Goal: Find specific page/section: Find specific page/section

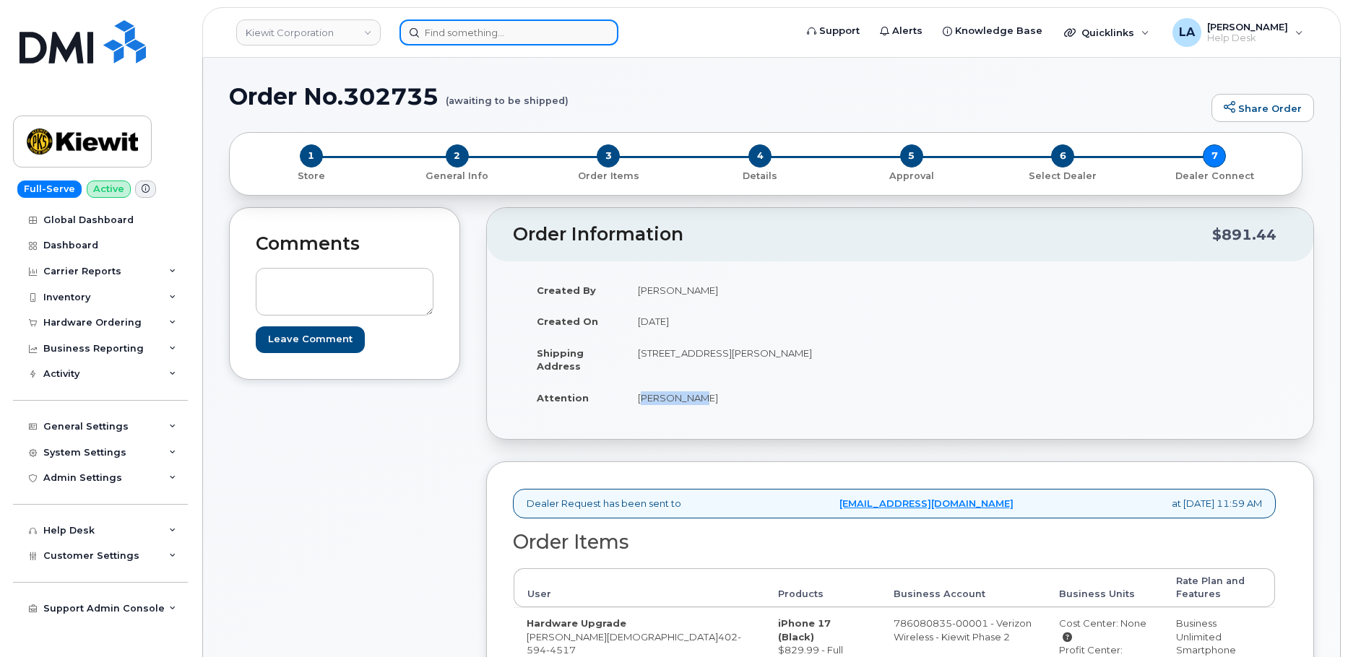
drag, startPoint x: 551, startPoint y: 38, endPoint x: 560, endPoint y: 38, distance: 8.7
click at [551, 38] on input at bounding box center [508, 33] width 219 height 26
paste input "3044001618"
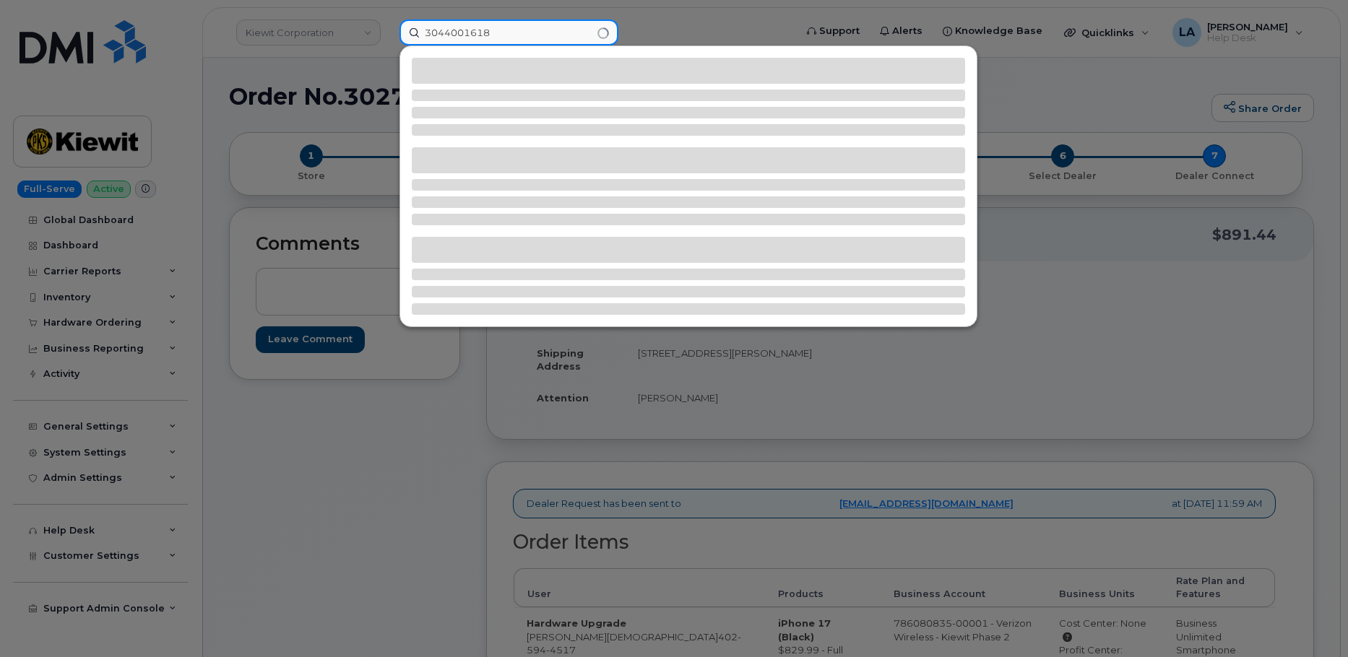
type input "3044001618"
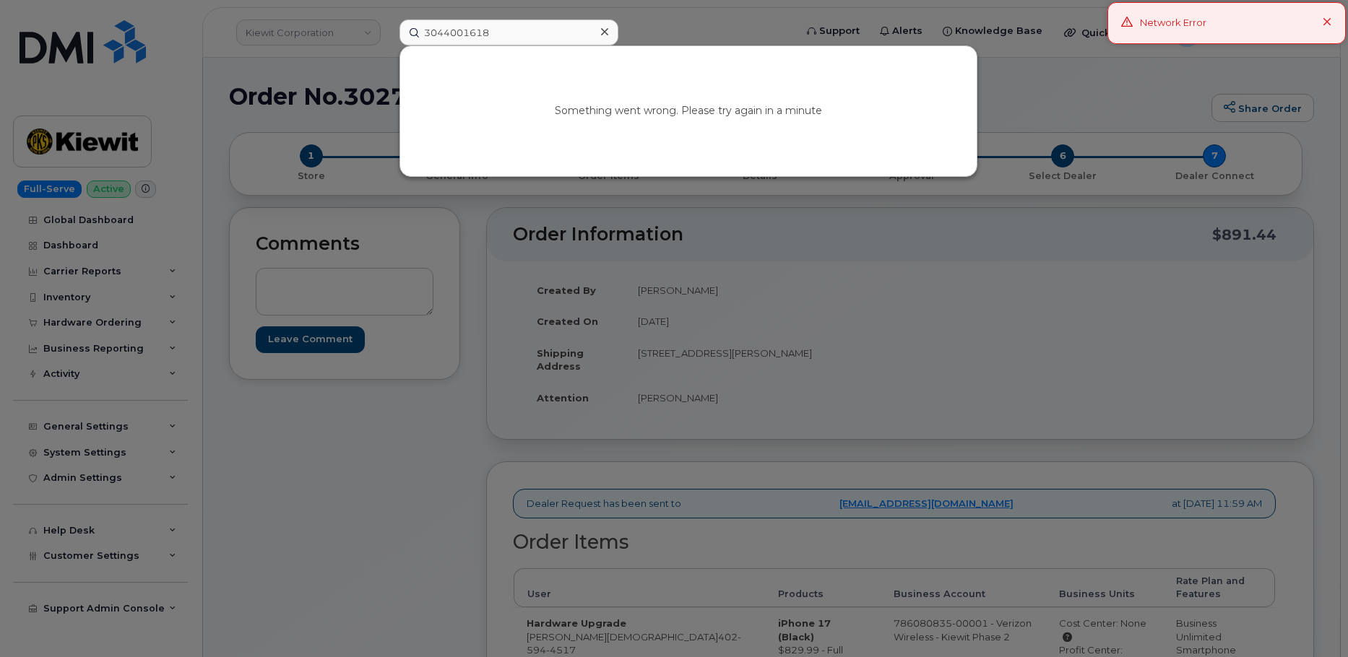
click at [600, 104] on div "Something went wrong. Please try again in a minute" at bounding box center [688, 111] width 576 height 130
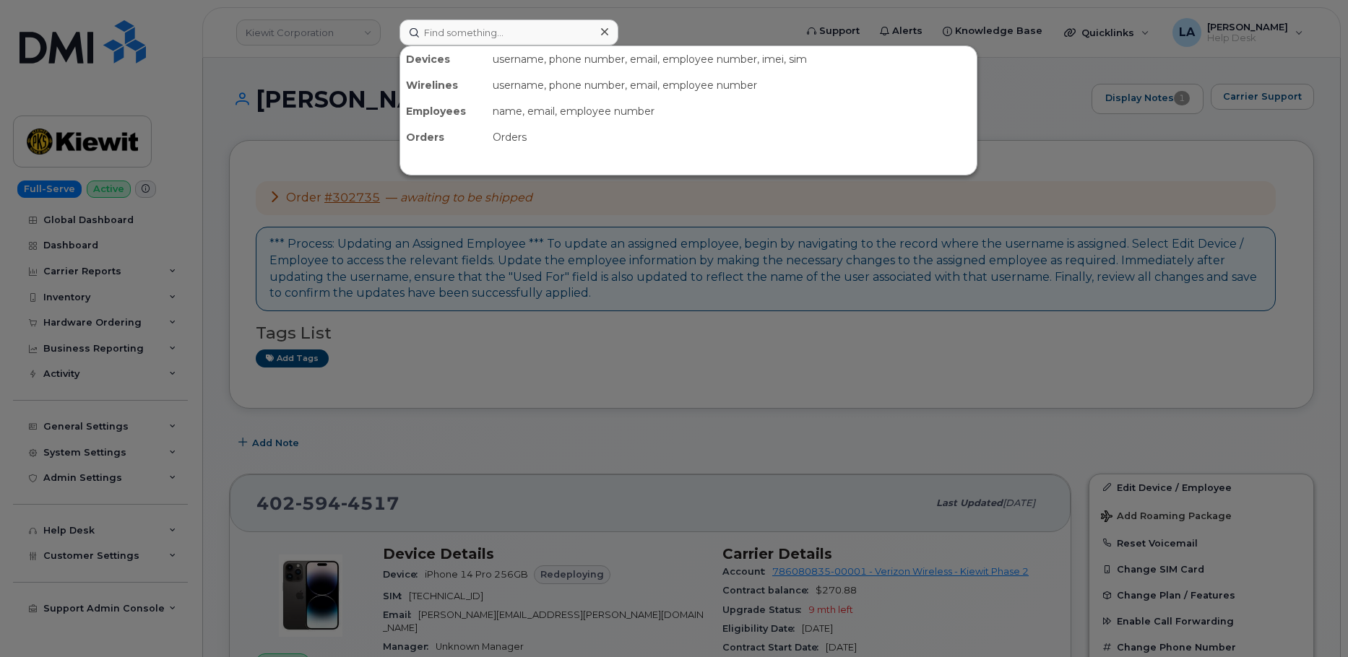
click at [466, 36] on input at bounding box center [508, 33] width 219 height 26
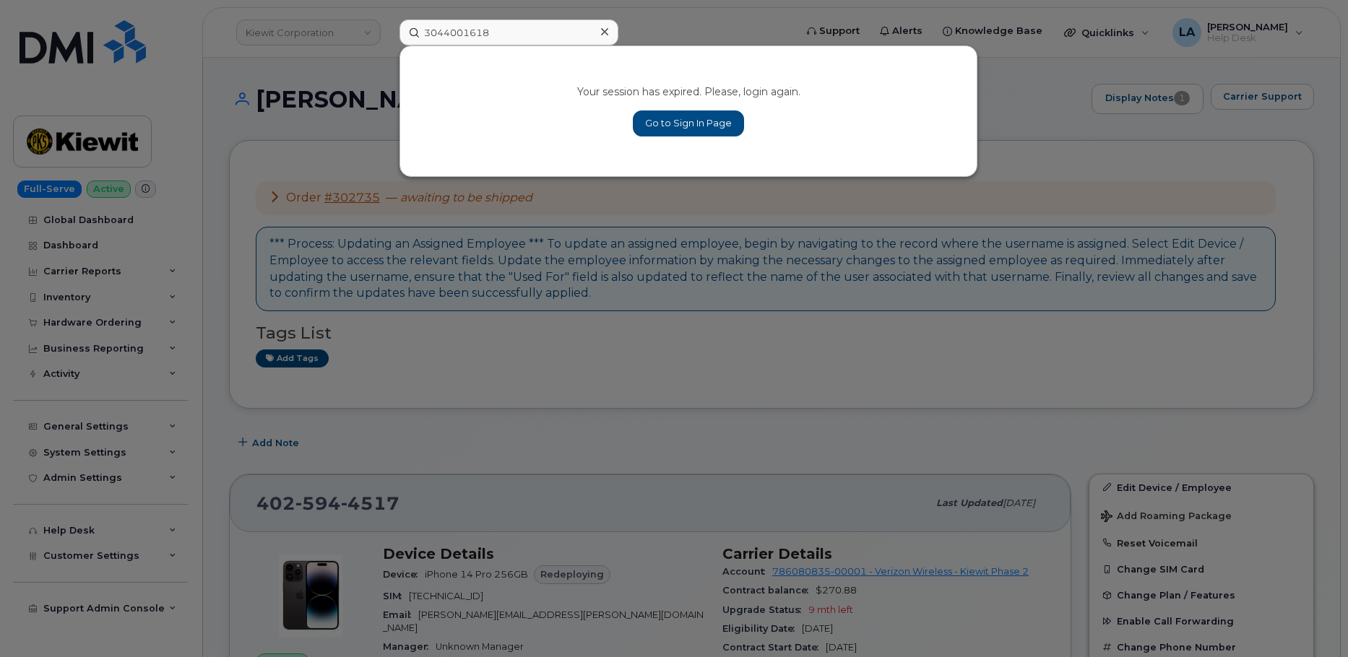
type input "3044001618"
click at [692, 115] on link "Go to Sign In Page" at bounding box center [688, 124] width 111 height 26
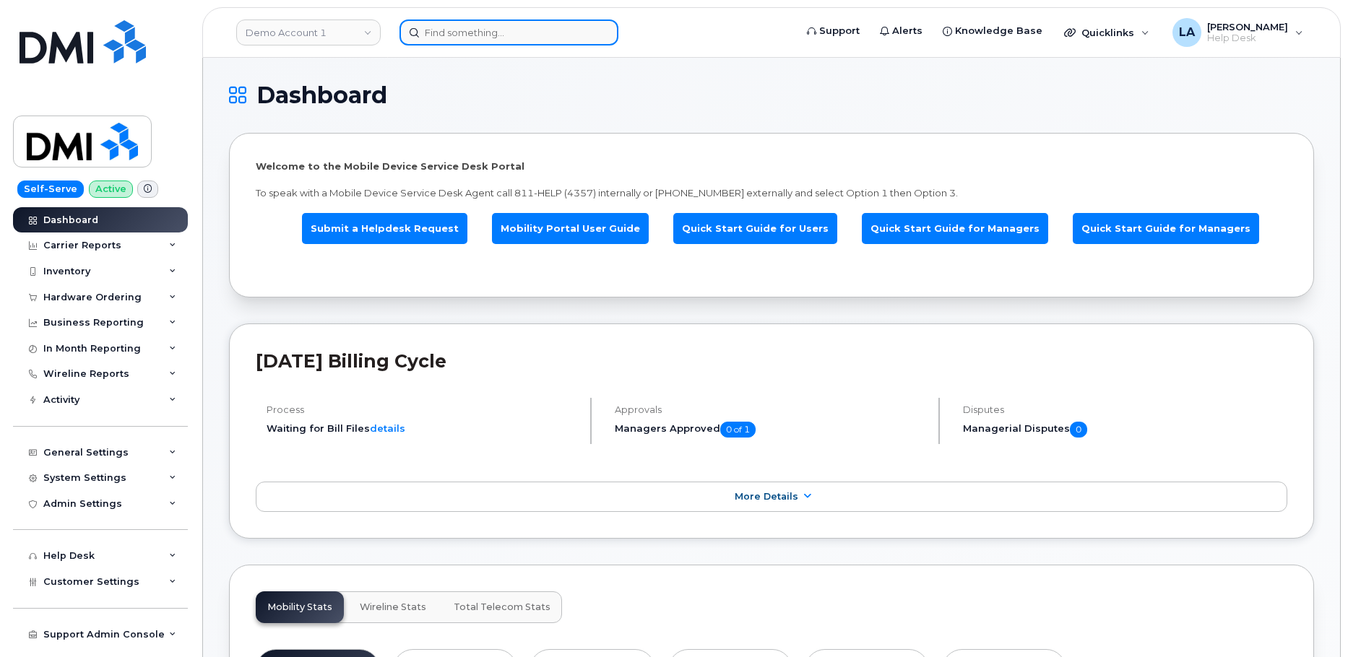
click at [511, 37] on input at bounding box center [508, 33] width 219 height 26
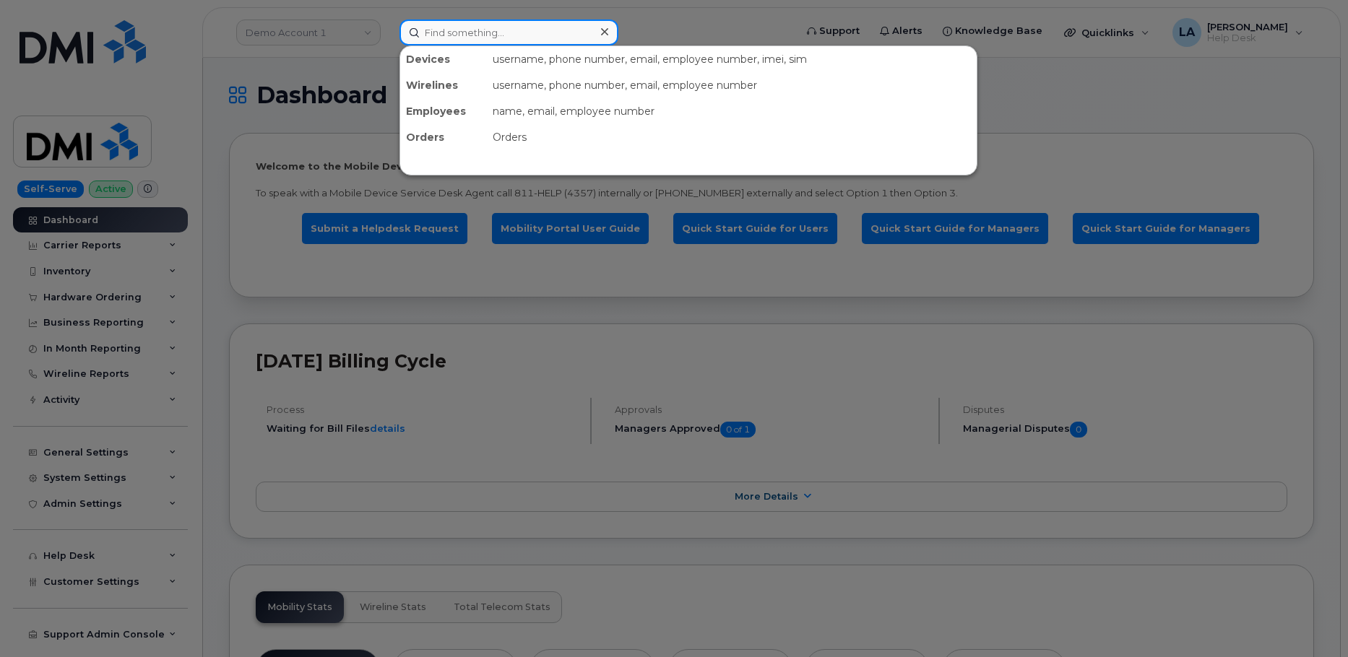
paste input "3044001618"
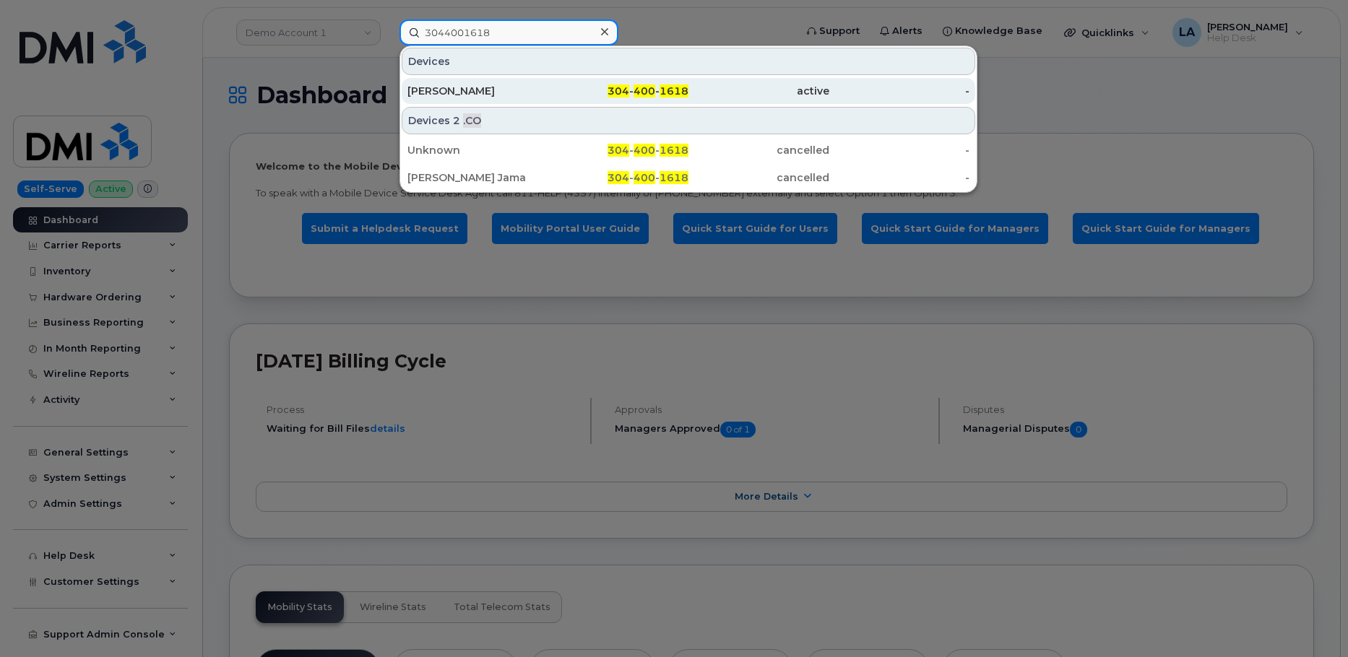
type input "3044001618"
click at [444, 97] on div "JESSE MATHENY" at bounding box center [477, 91] width 141 height 14
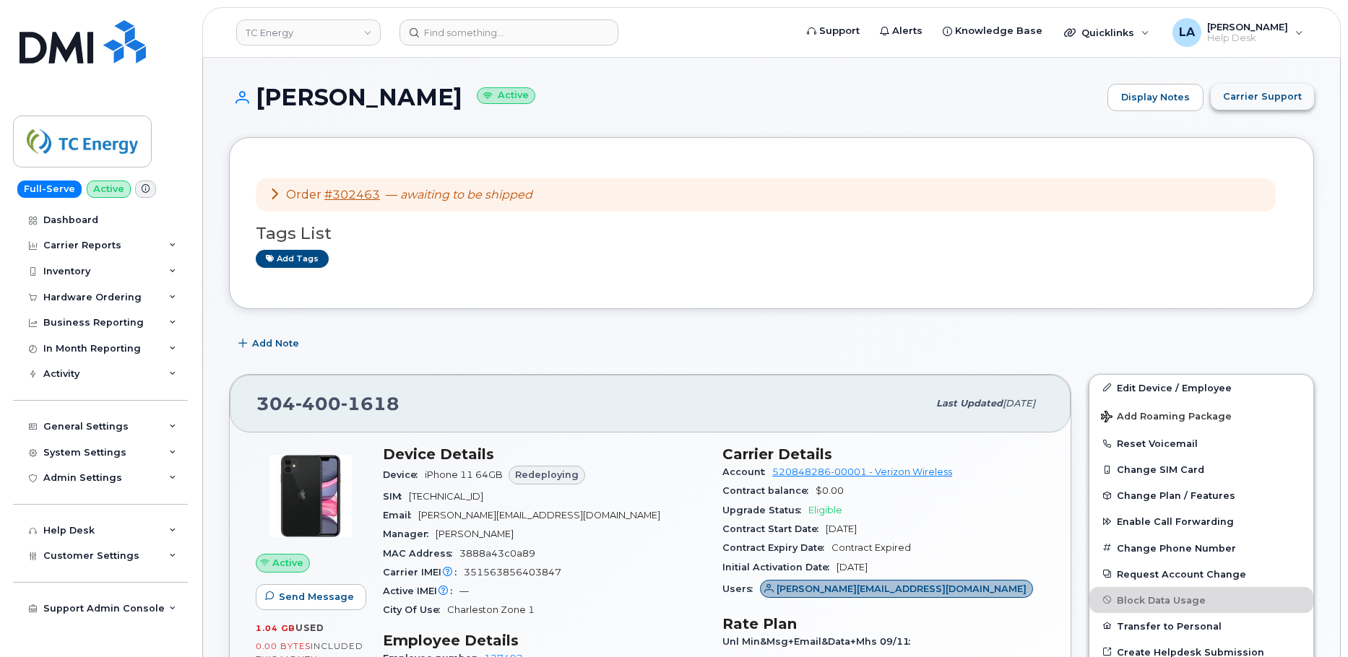
click at [1250, 101] on span "Carrier Support" at bounding box center [1262, 97] width 79 height 14
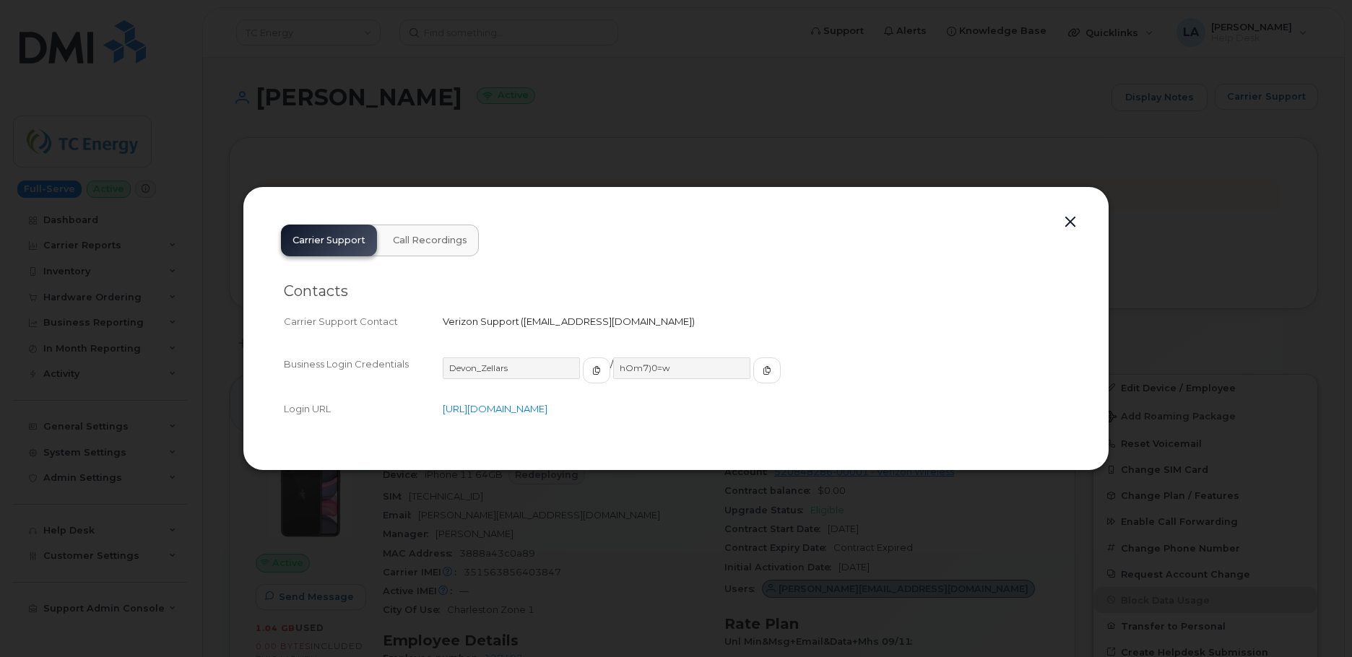
click at [1070, 220] on button "button" at bounding box center [1071, 222] width 22 height 20
